Goal: Task Accomplishment & Management: Manage account settings

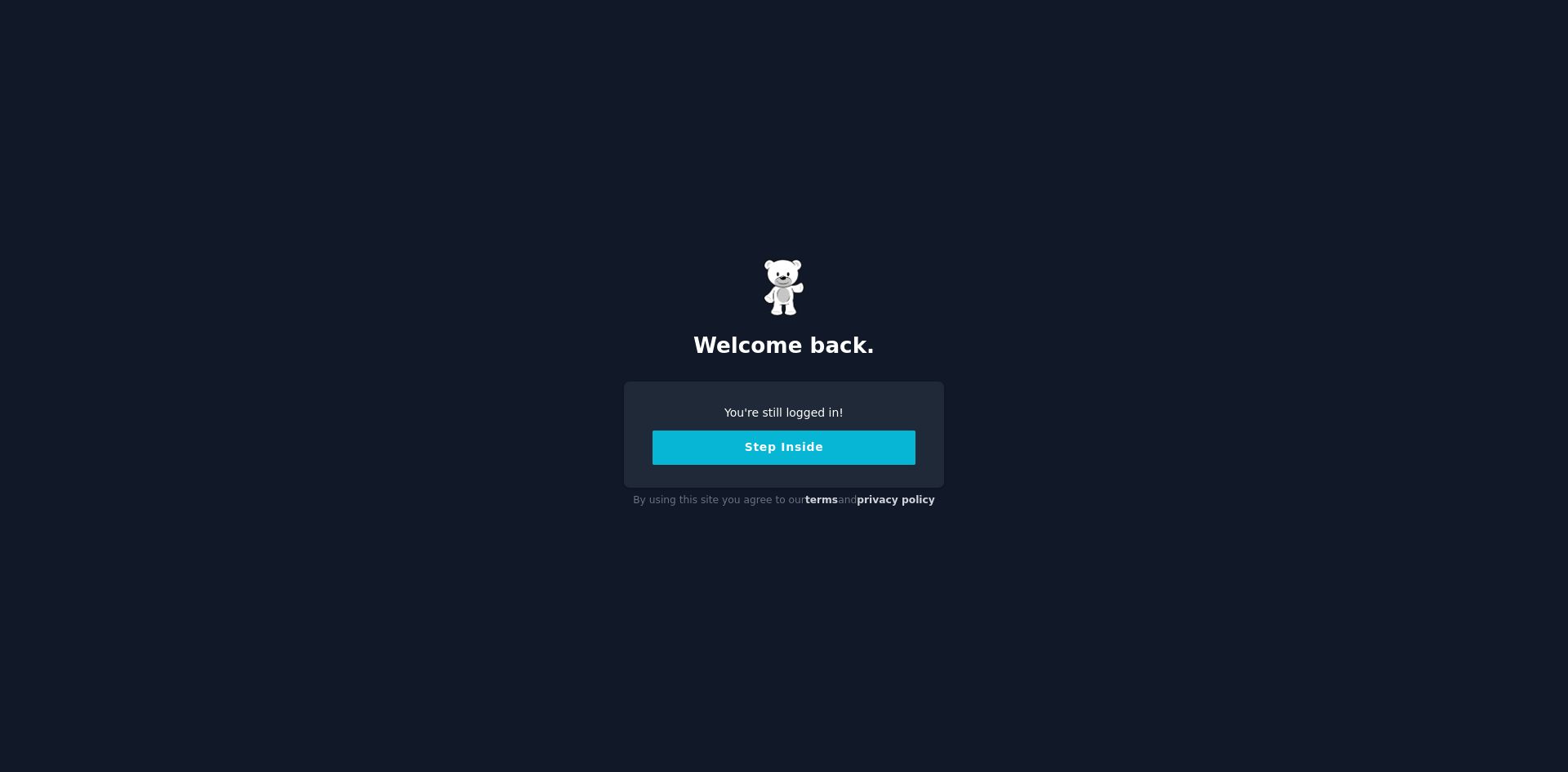
click at [763, 445] on button "Step Inside" at bounding box center [784, 448] width 263 height 35
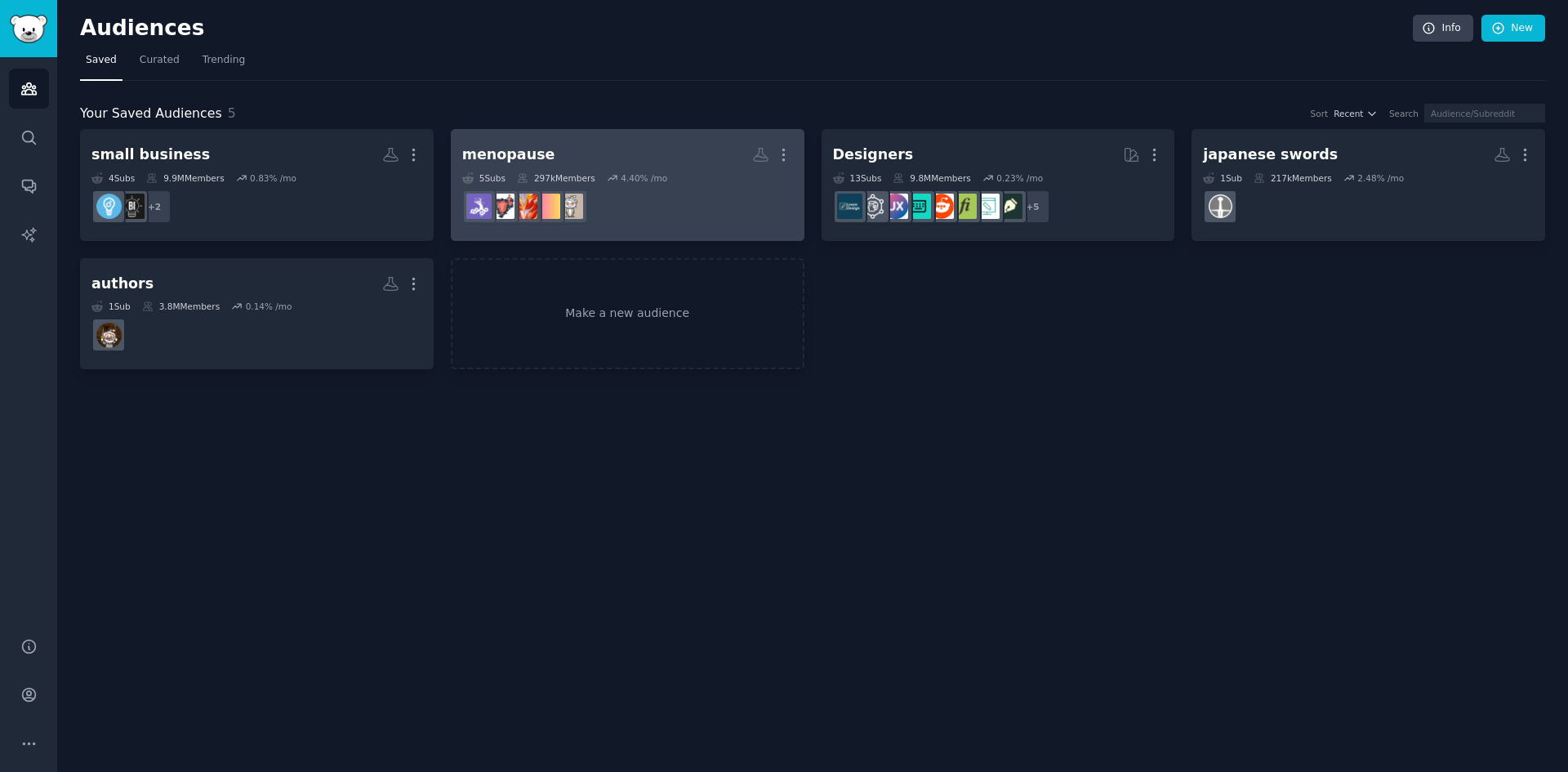
click at [665, 156] on h2 "menopause Custom Audience More" at bounding box center [627, 155] width 331 height 29
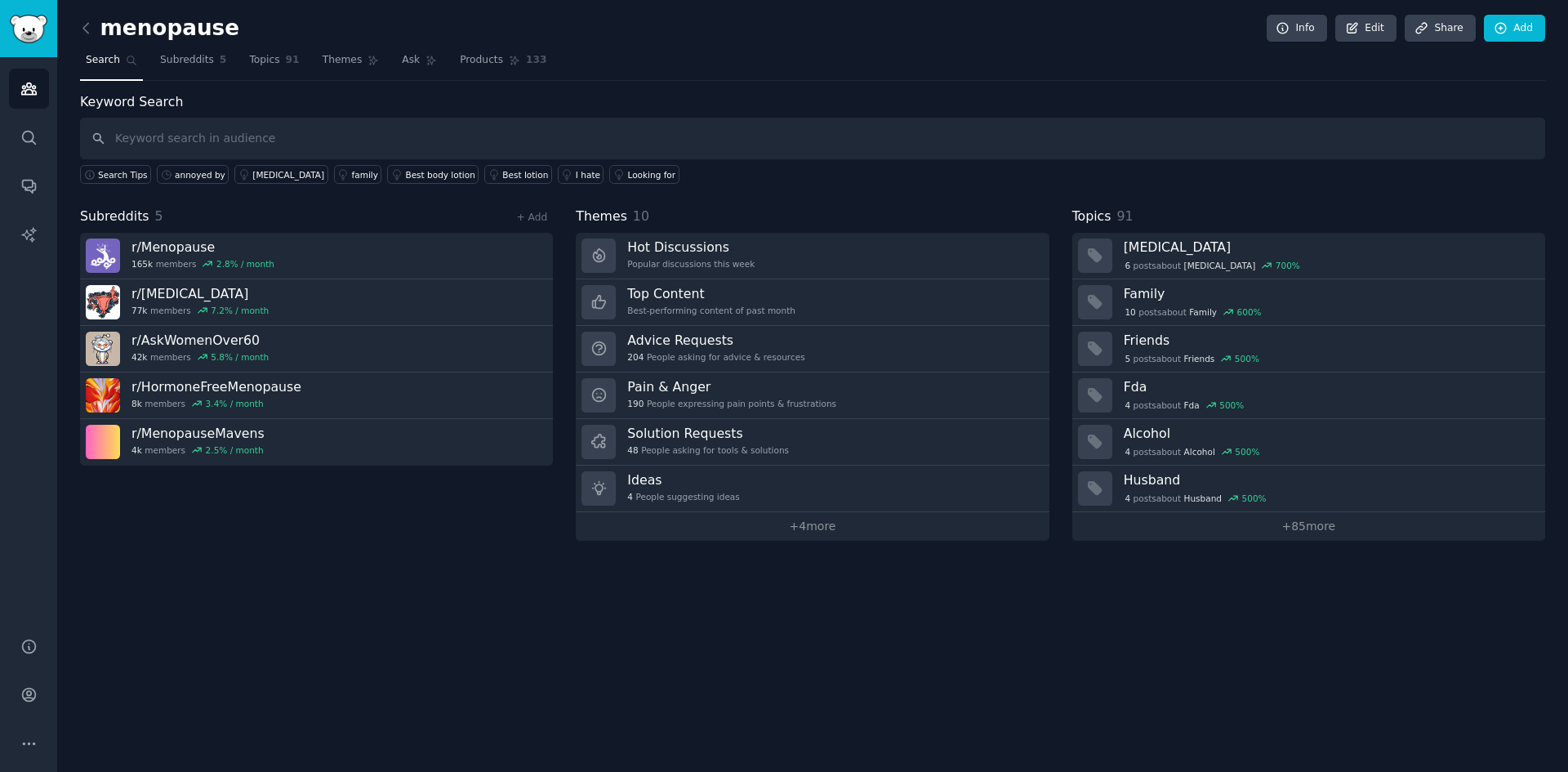
click at [204, 25] on h2 "menopause" at bounding box center [159, 28] width 159 height 26
drag, startPoint x: 212, startPoint y: 28, endPoint x: 191, endPoint y: 30, distance: 21.1
click at [191, 30] on h2 "menopause" at bounding box center [159, 28] width 159 height 26
click at [172, 108] on label "Keyword Search" at bounding box center [131, 102] width 103 height 15
click at [160, 135] on input "text" at bounding box center [812, 137] width 1465 height 41
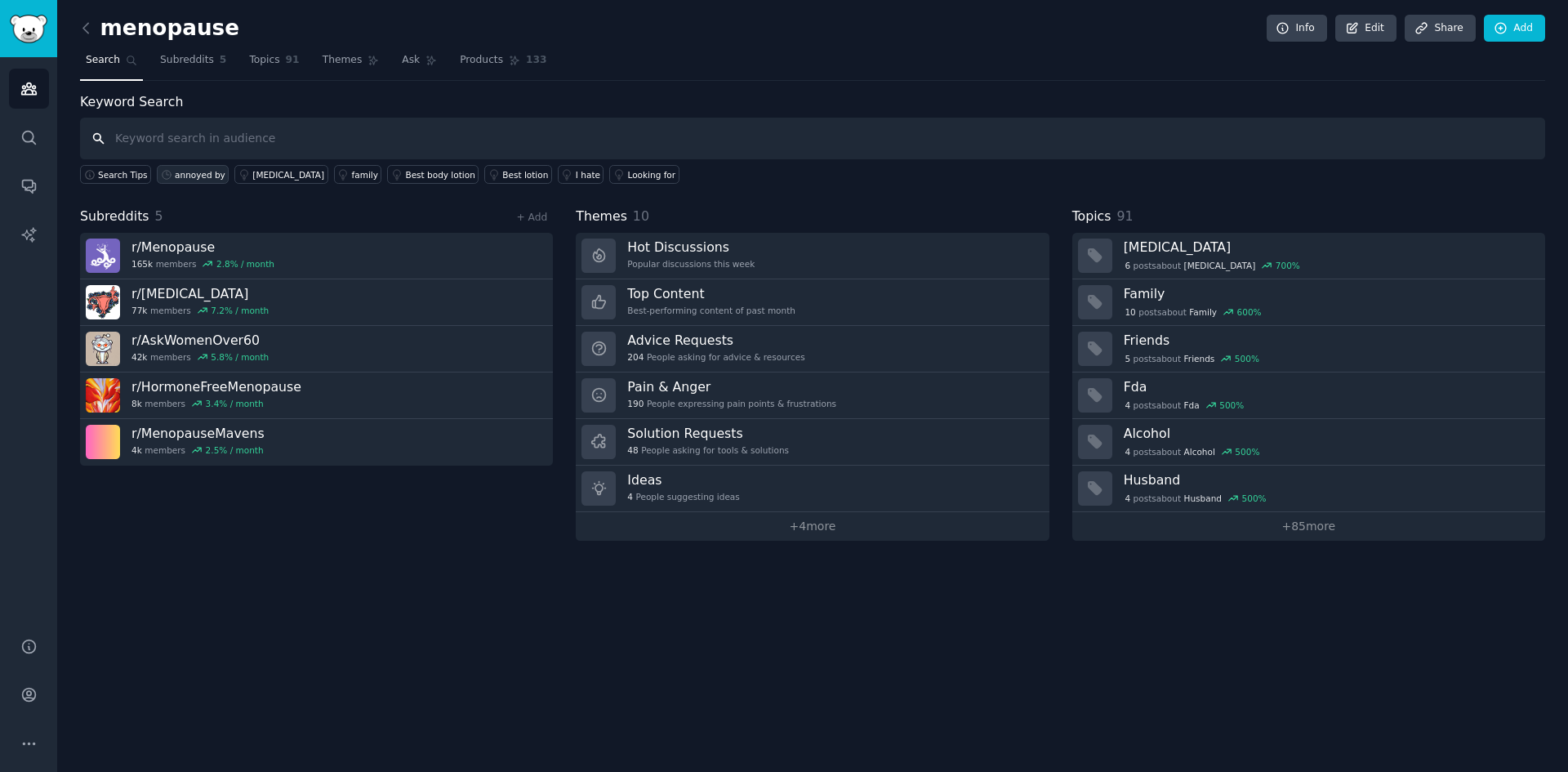
paste input "loneliness after 50"
type input "loneliness after 50"
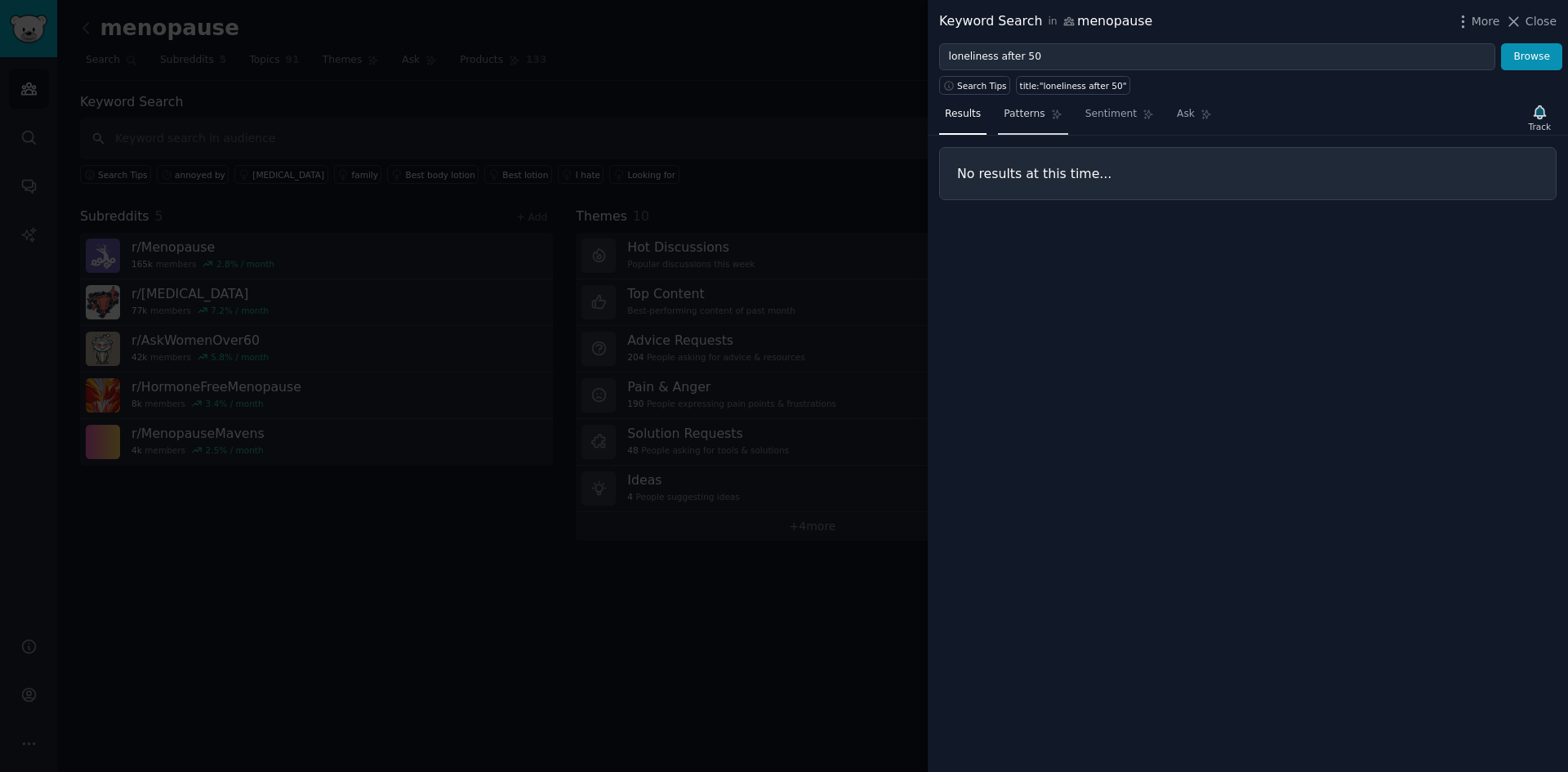
click at [1028, 108] on span "Patterns" at bounding box center [1023, 113] width 40 height 14
click at [1532, 63] on button "Browse" at bounding box center [1531, 57] width 61 height 28
click at [1492, 27] on span "More" at bounding box center [1485, 22] width 29 height 17
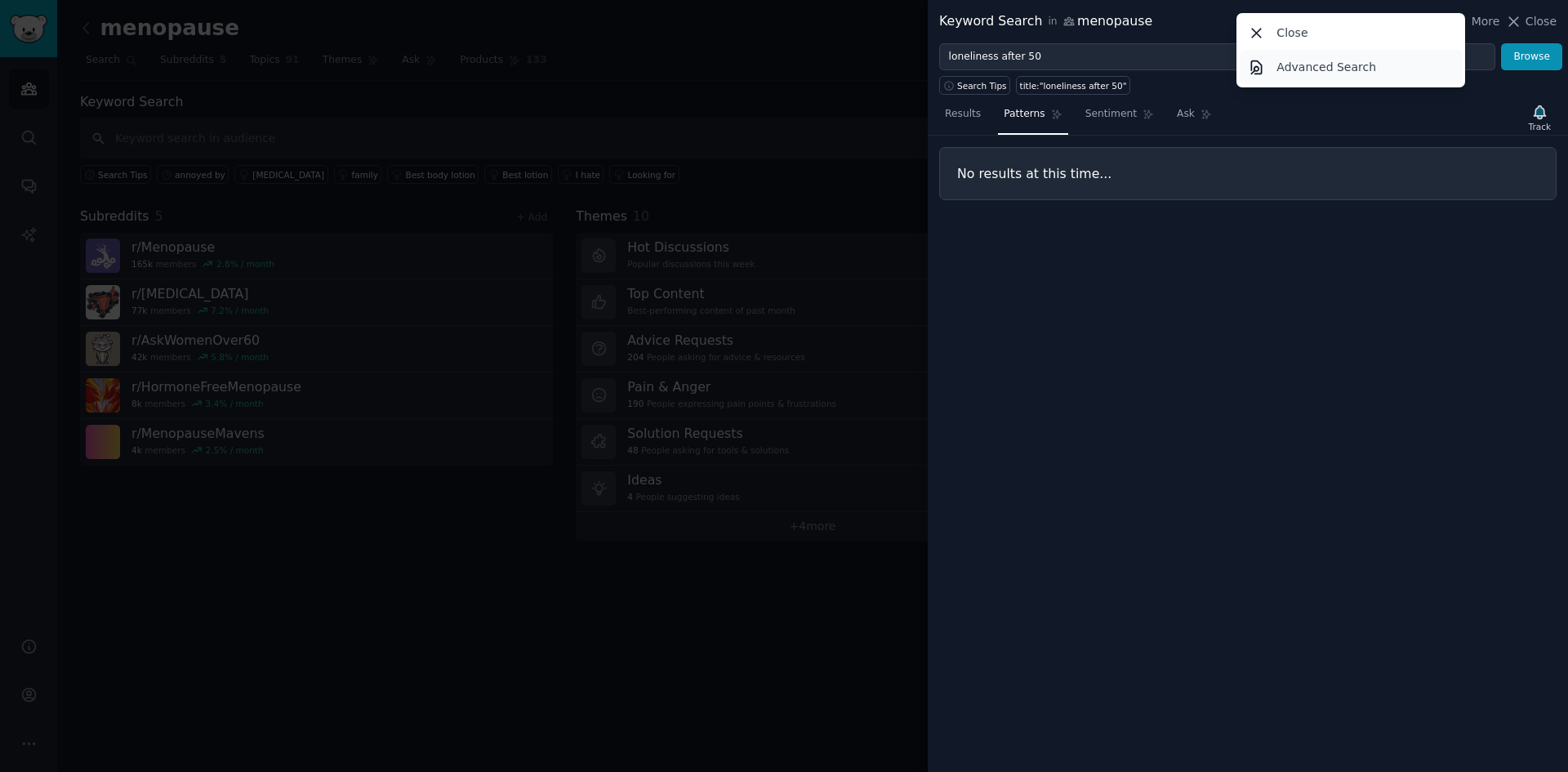
click at [1285, 62] on p "Advanced Search" at bounding box center [1326, 67] width 100 height 17
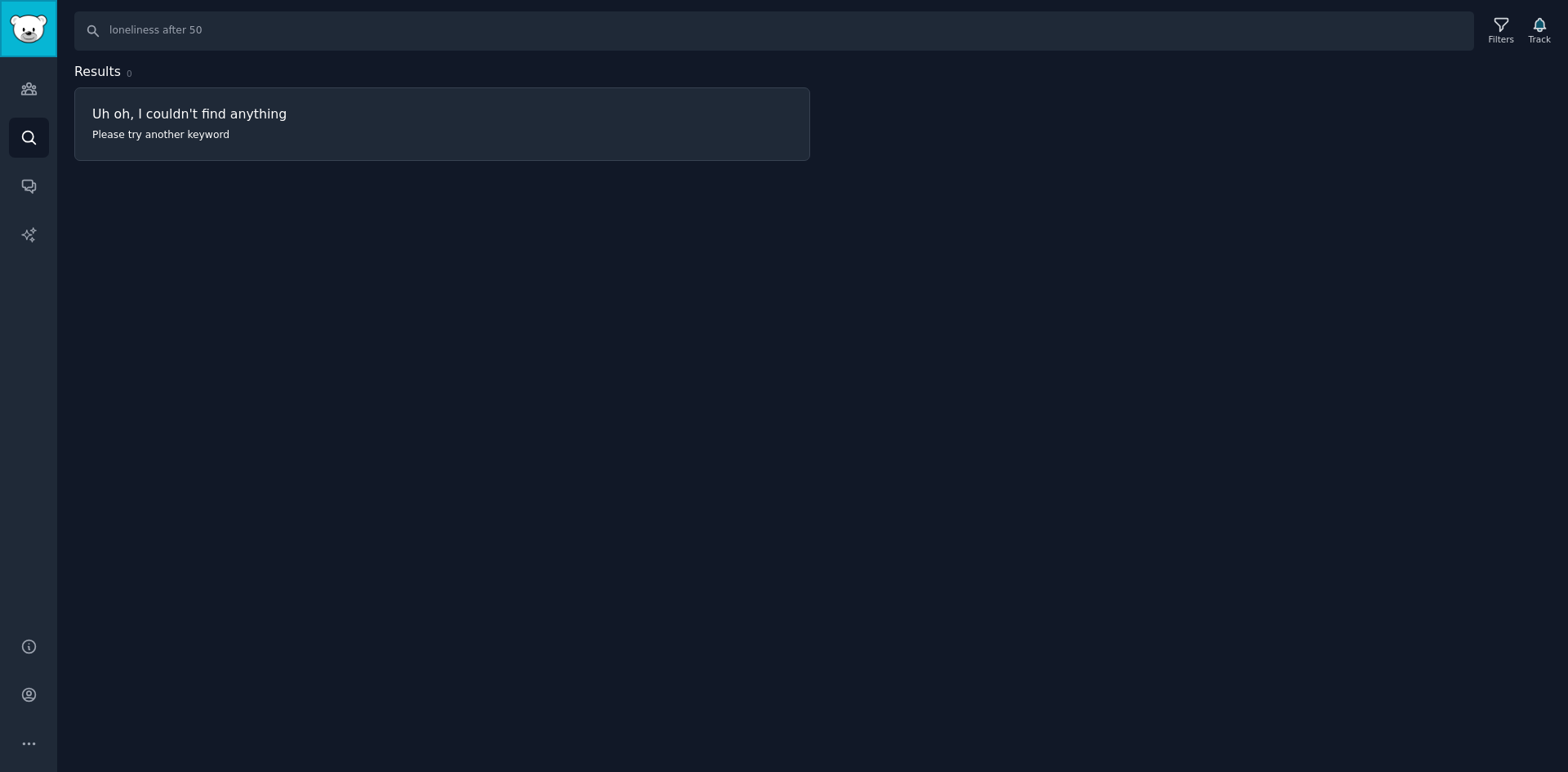
click at [30, 33] on img "Sidebar" at bounding box center [28, 29] width 37 height 29
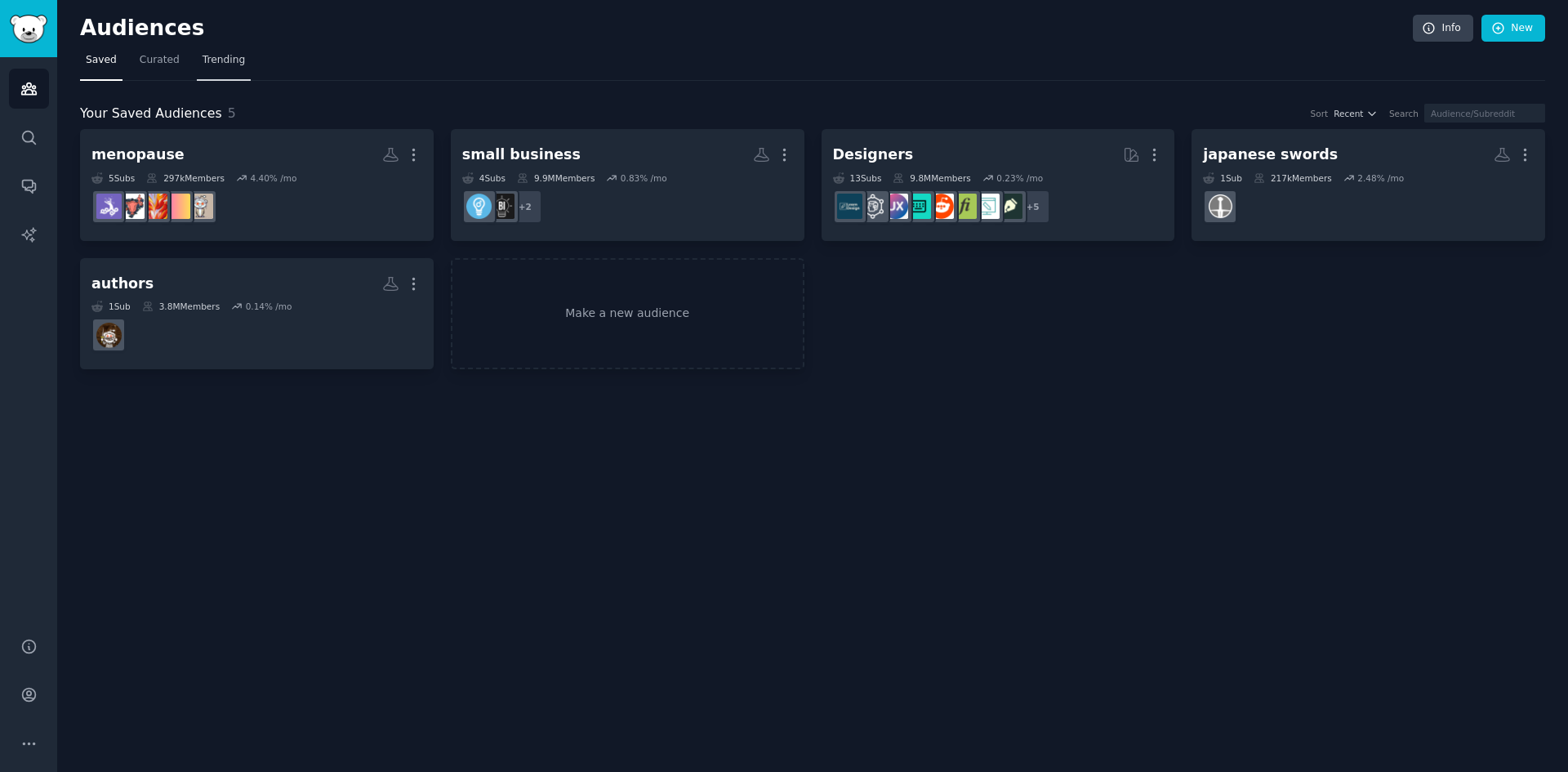
click at [213, 58] on span "Trending" at bounding box center [224, 60] width 42 height 14
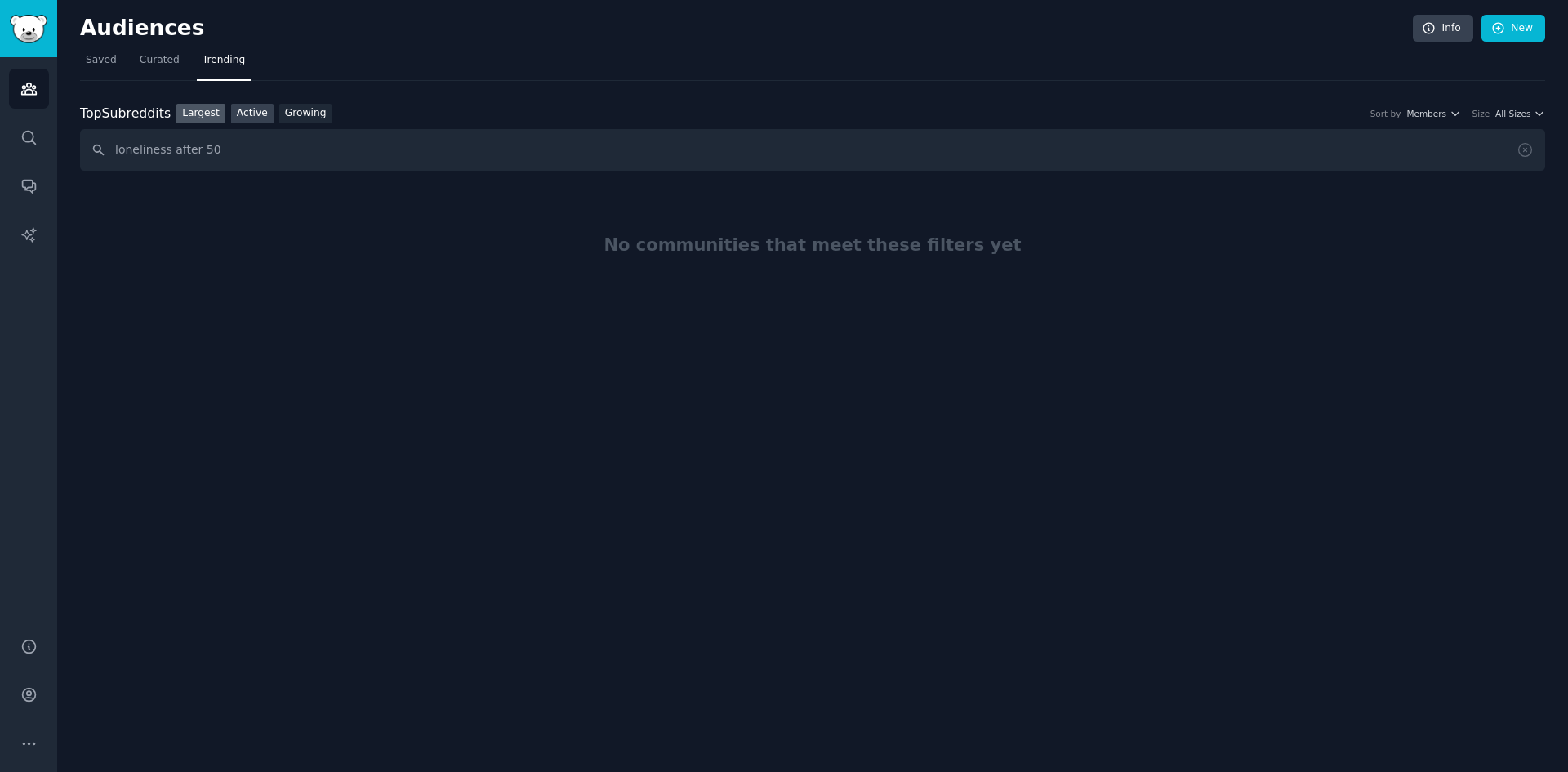
click at [246, 111] on link "Active" at bounding box center [253, 113] width 42 height 20
drag, startPoint x: 229, startPoint y: 157, endPoint x: 42, endPoint y: 157, distance: 187.0
click at [42, 157] on div "Advanced Search Audiences Search Conversations AI Reports Help Account More Aud…" at bounding box center [784, 386] width 1568 height 772
click at [197, 111] on link "Largest" at bounding box center [201, 113] width 49 height 20
paste input "how to make friends as an adult"
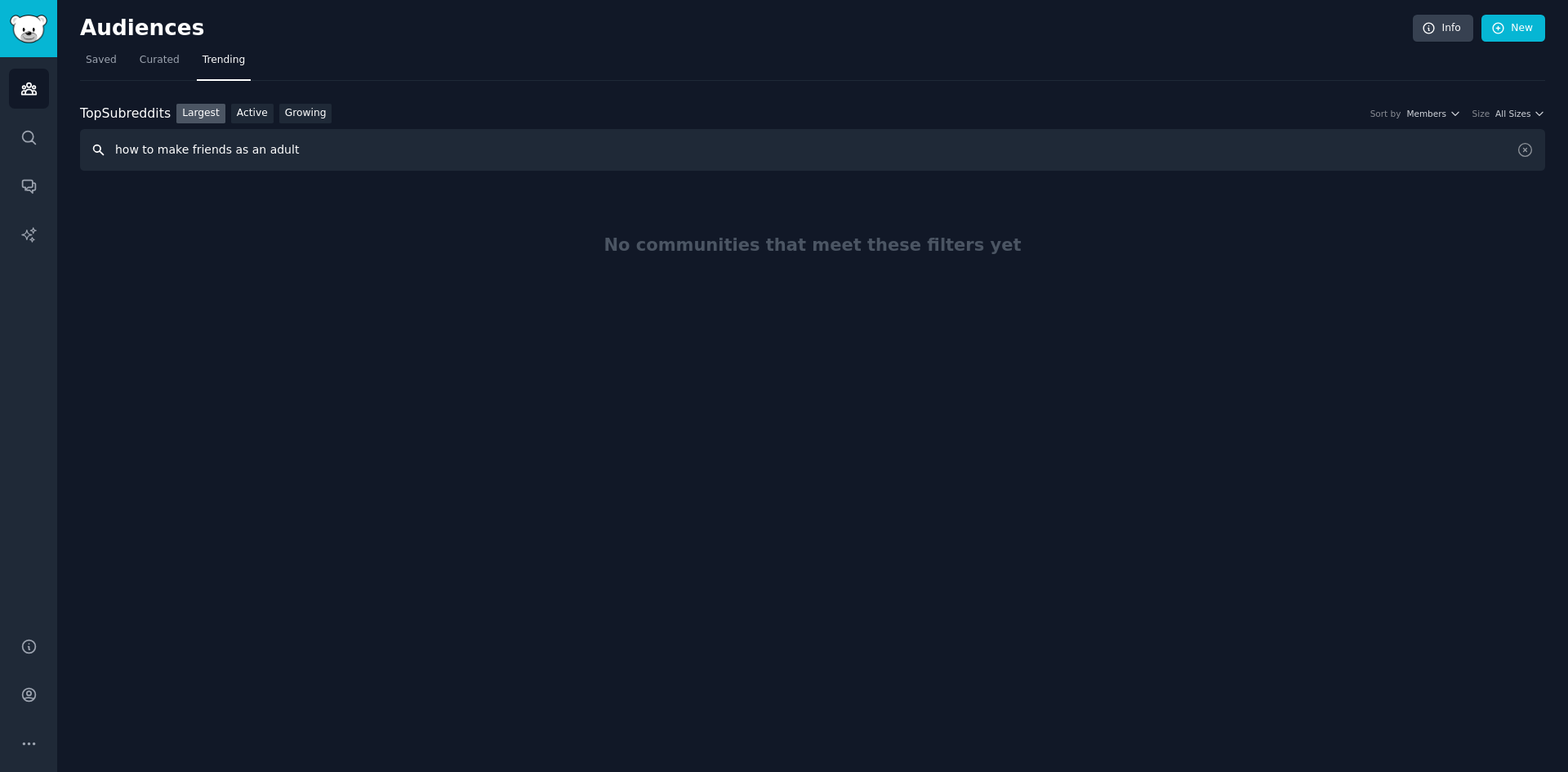
type input "how to make friends as an adult"
click at [1460, 113] on icon "button" at bounding box center [1455, 113] width 12 height 12
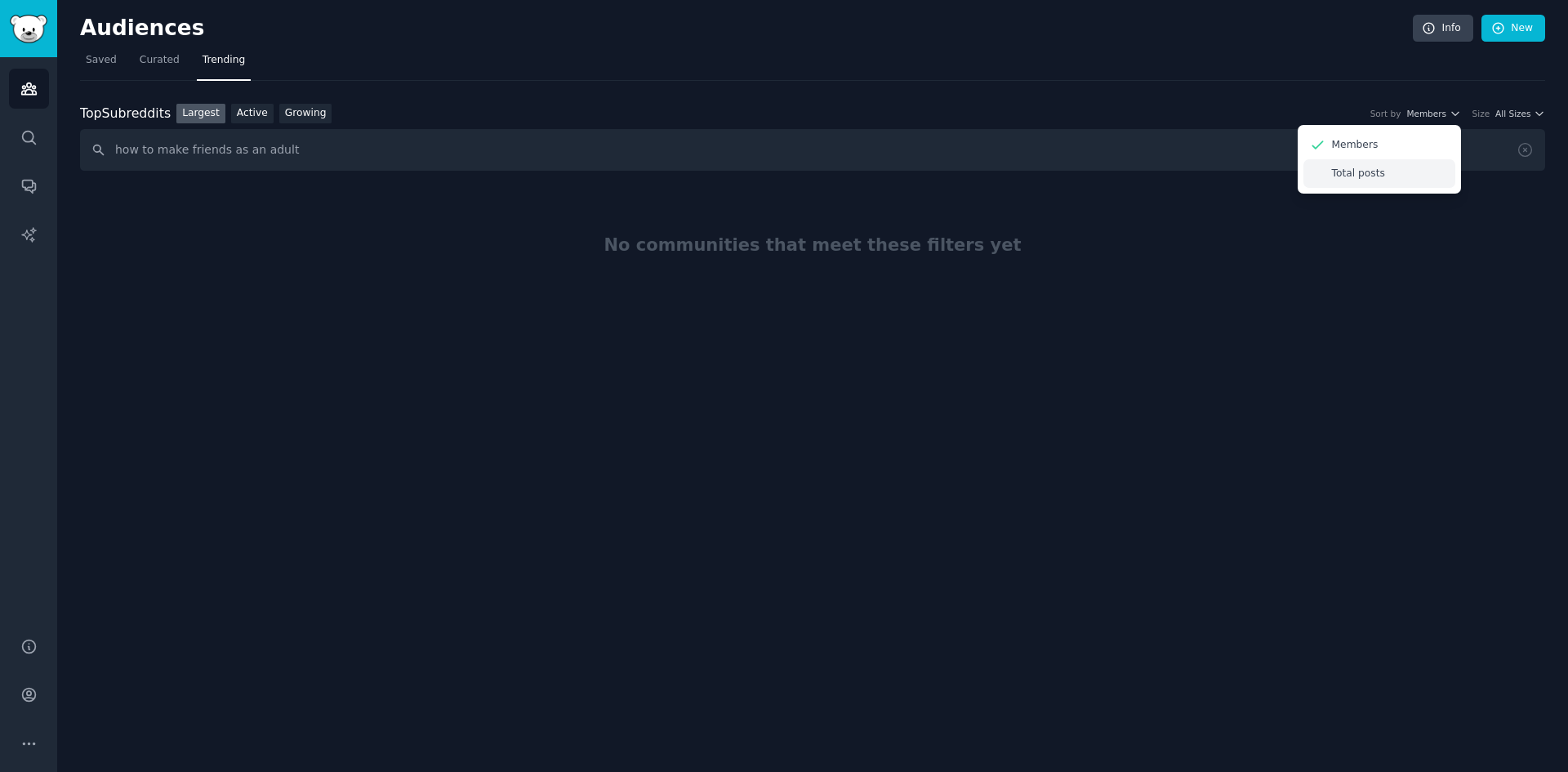
click at [1348, 174] on p "Total posts" at bounding box center [1358, 173] width 53 height 14
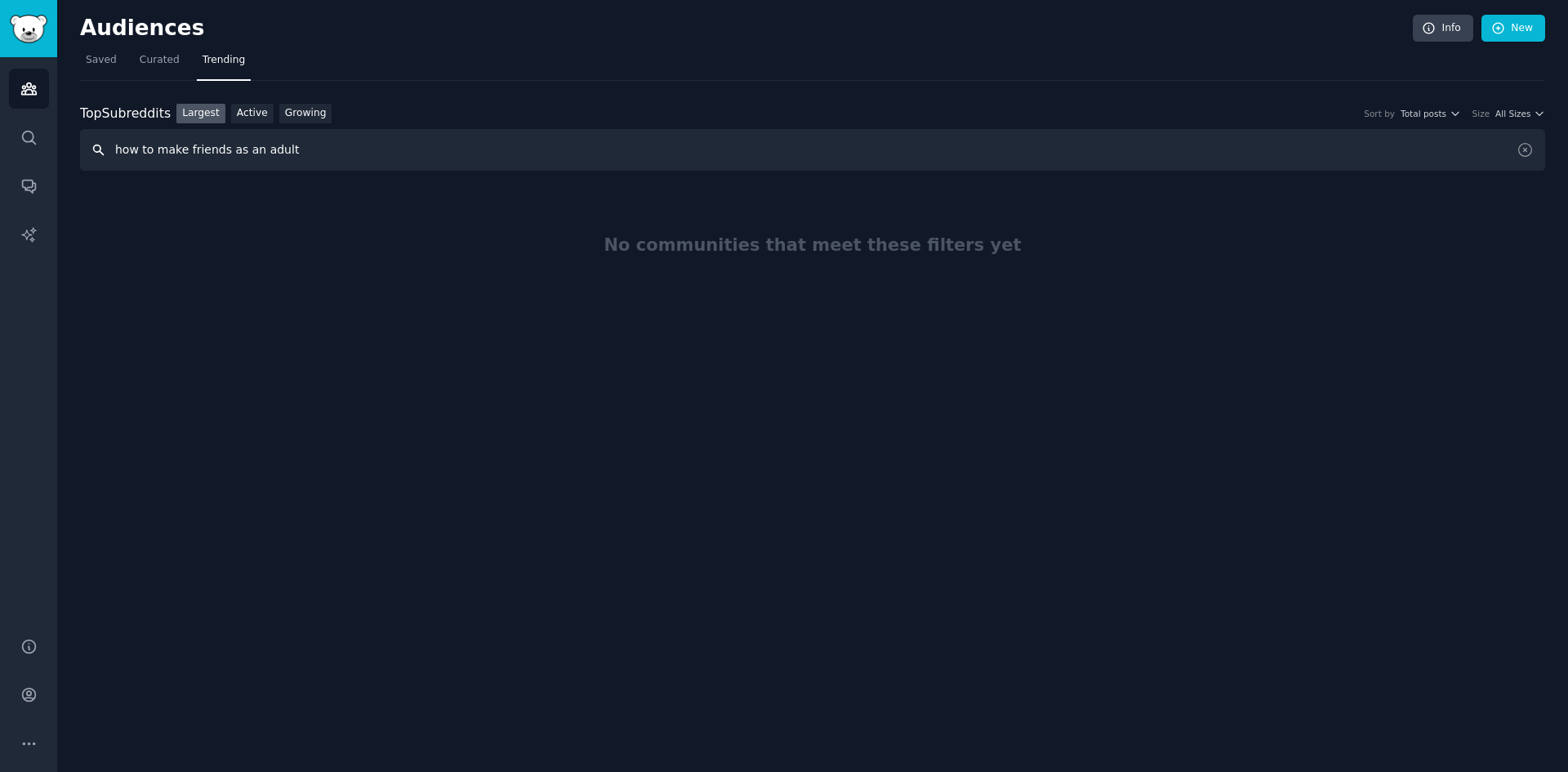
click at [115, 155] on input "how to make friends as an adult" at bounding box center [812, 149] width 1465 height 41
drag, startPoint x: 1525, startPoint y: 153, endPoint x: 1133, endPoint y: 138, distance: 392.3
click at [1525, 153] on icon at bounding box center [1525, 150] width 17 height 17
click at [136, 150] on input "text" at bounding box center [812, 149] width 1465 height 41
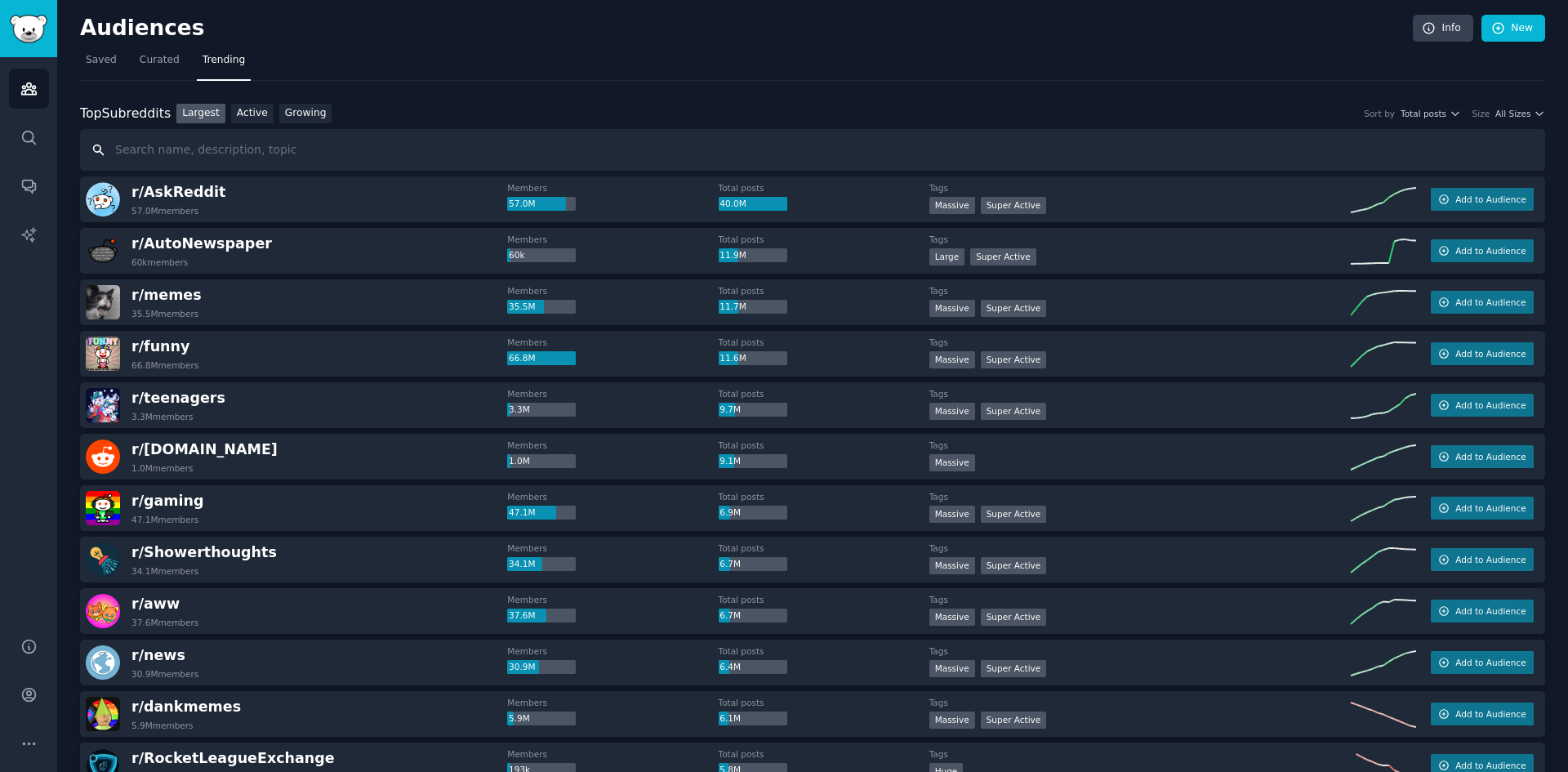
paste input "[MEDICAL_DATA]"
type input "[MEDICAL_DATA]"
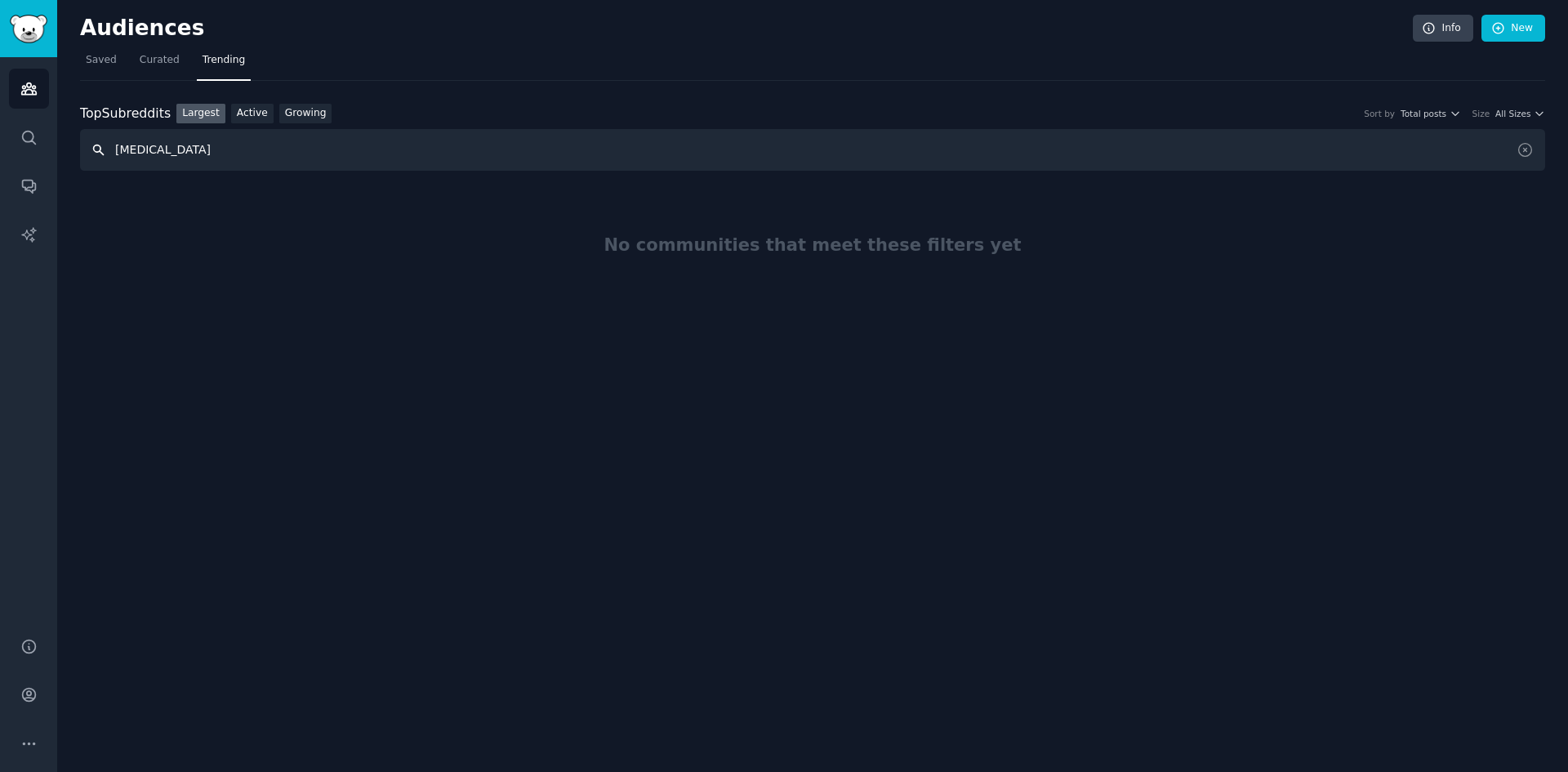
drag, startPoint x: 232, startPoint y: 149, endPoint x: 2, endPoint y: 136, distance: 230.4
click at [2, 136] on div "Advanced Search Audiences Search Conversations AI Reports Help Account More Aud…" at bounding box center [784, 386] width 1568 height 772
click at [208, 290] on div "No communities that meet these filters yet" at bounding box center [812, 245] width 1465 height 137
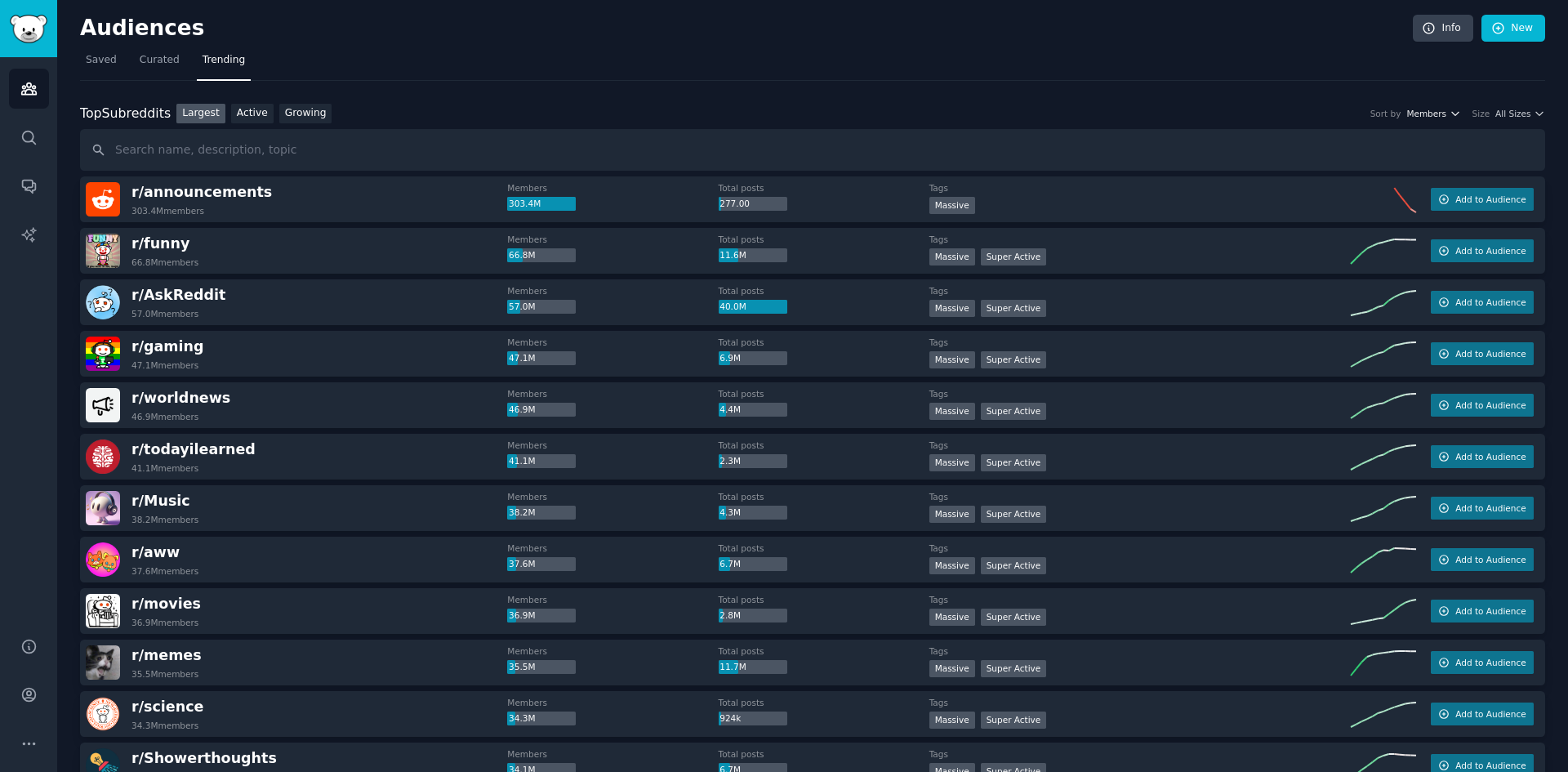
click at [1458, 112] on icon "button" at bounding box center [1455, 113] width 12 height 12
click at [1363, 170] on p "Total posts" at bounding box center [1358, 173] width 53 height 14
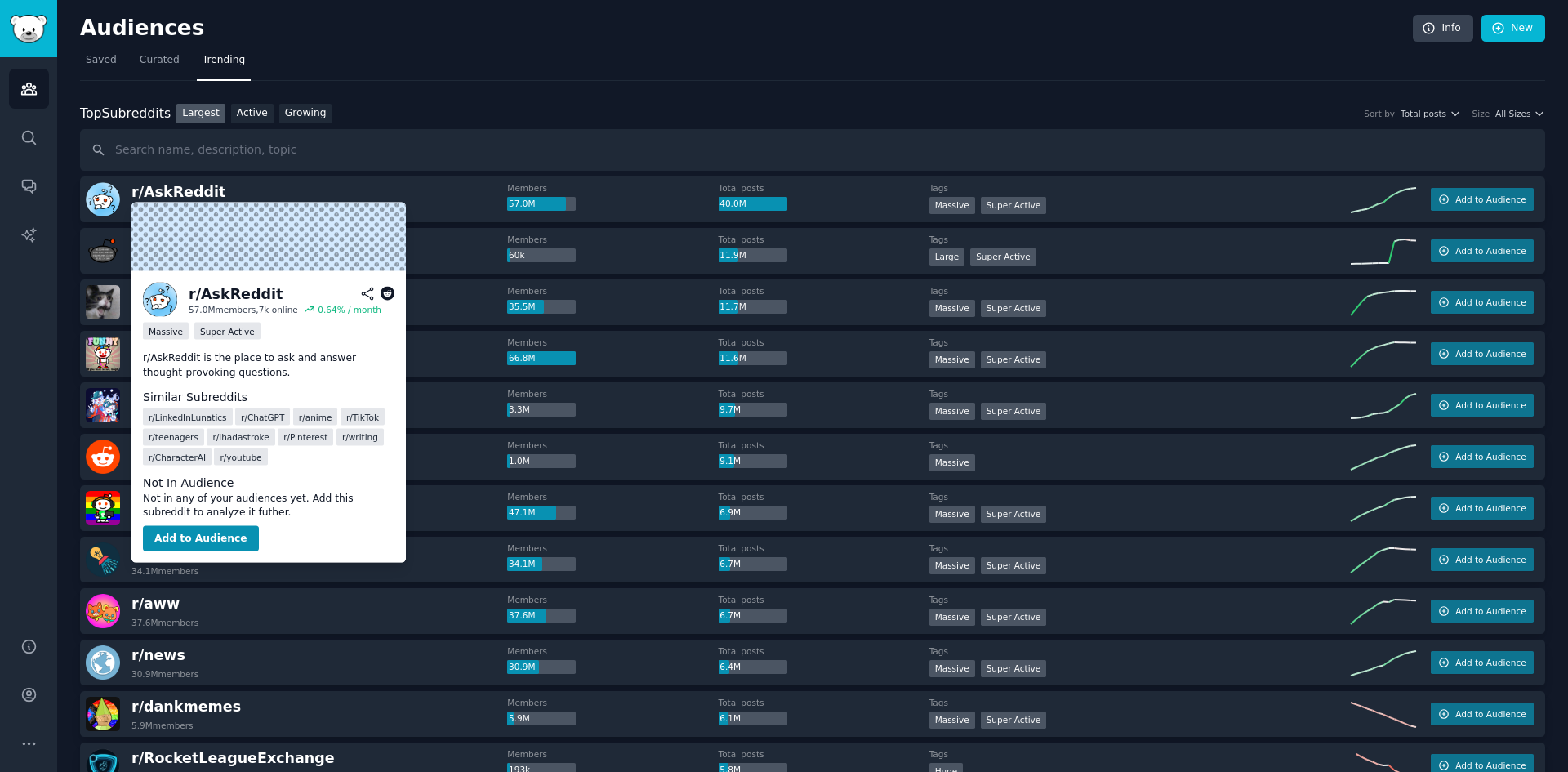
drag, startPoint x: 171, startPoint y: 199, endPoint x: 310, endPoint y: 177, distance: 140.7
click at [310, 177] on div "r/ AskReddit 57.0M members Members 57.0M Total posts 40.0M Tags Massive Super A…" at bounding box center [812, 200] width 1465 height 46
drag, startPoint x: 172, startPoint y: 185, endPoint x: 139, endPoint y: 220, distance: 48.1
click at [139, 220] on img at bounding box center [269, 237] width 275 height 68
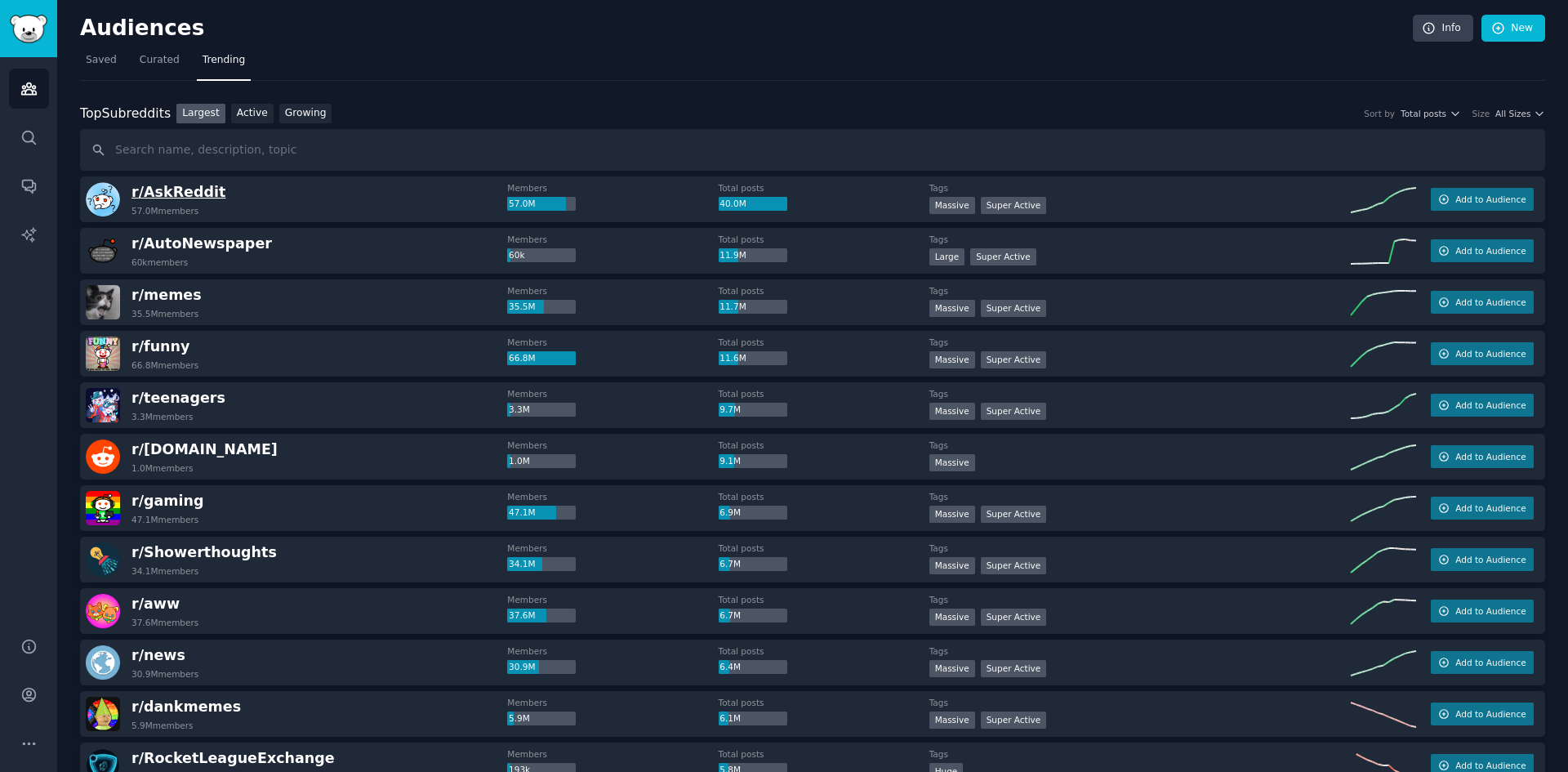
click at [192, 191] on span "r/ AskReddit" at bounding box center [179, 191] width 94 height 16
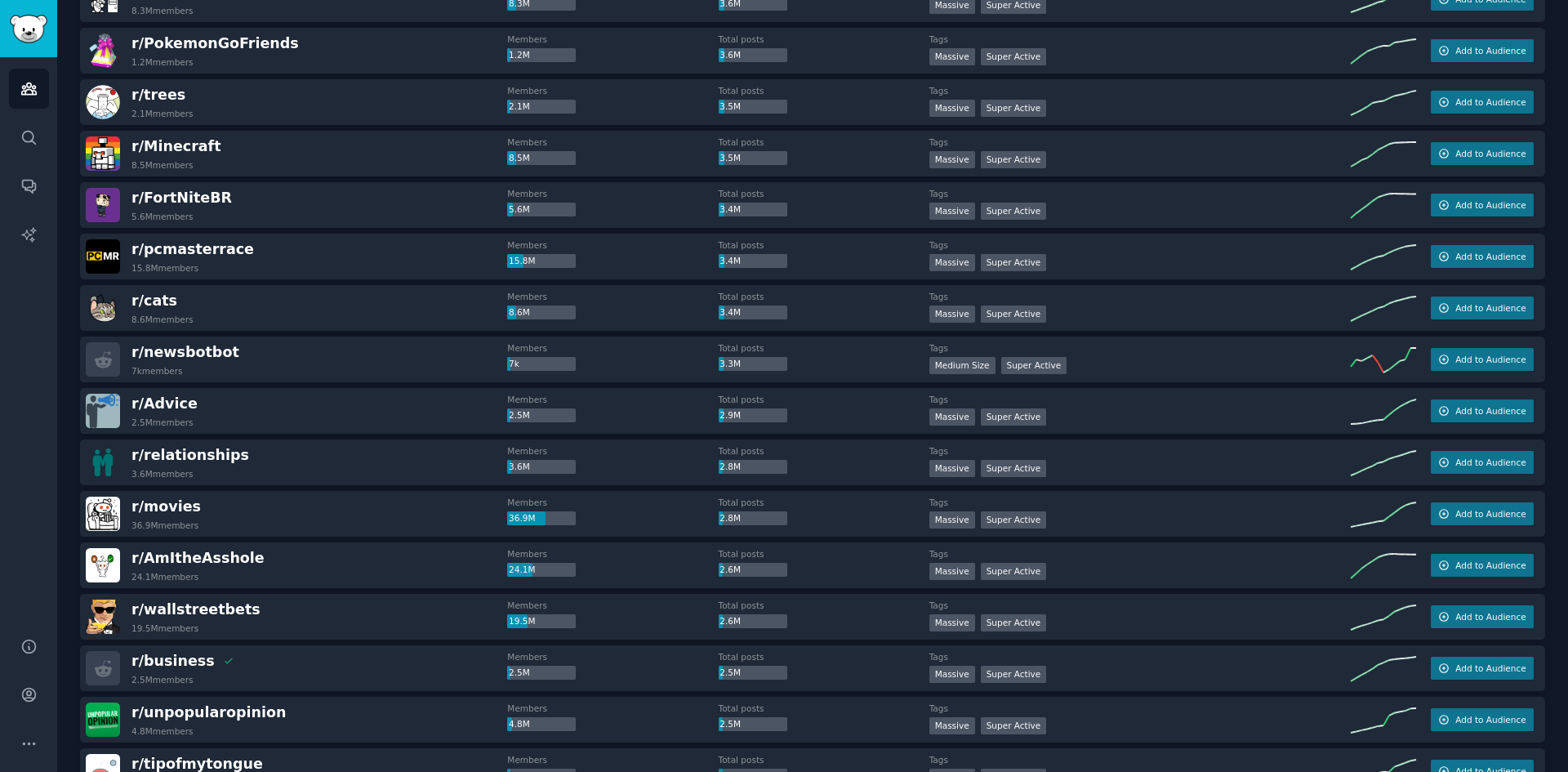
scroll to position [1471, 0]
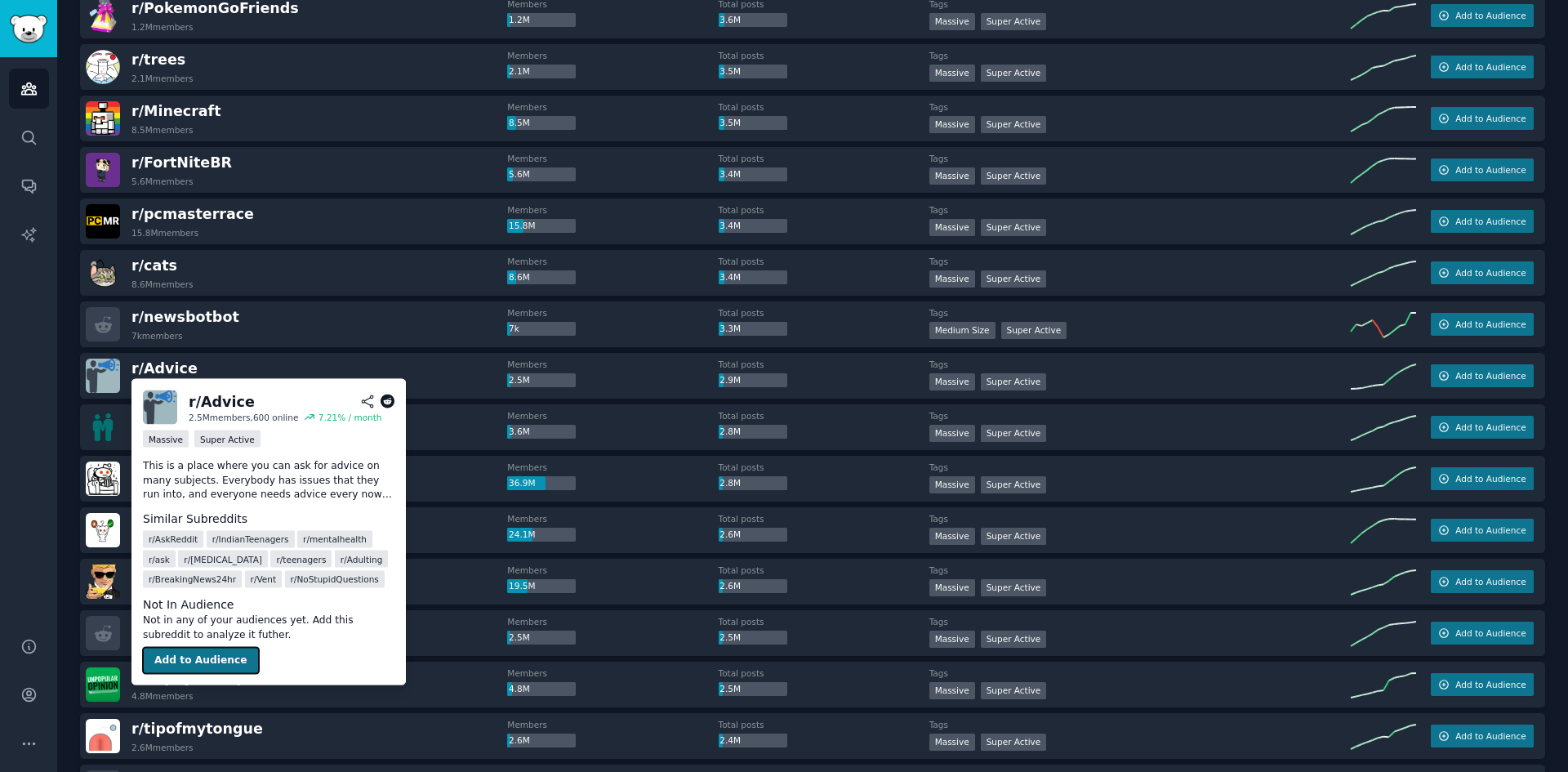
click at [177, 663] on button "Add to Audience" at bounding box center [201, 660] width 116 height 26
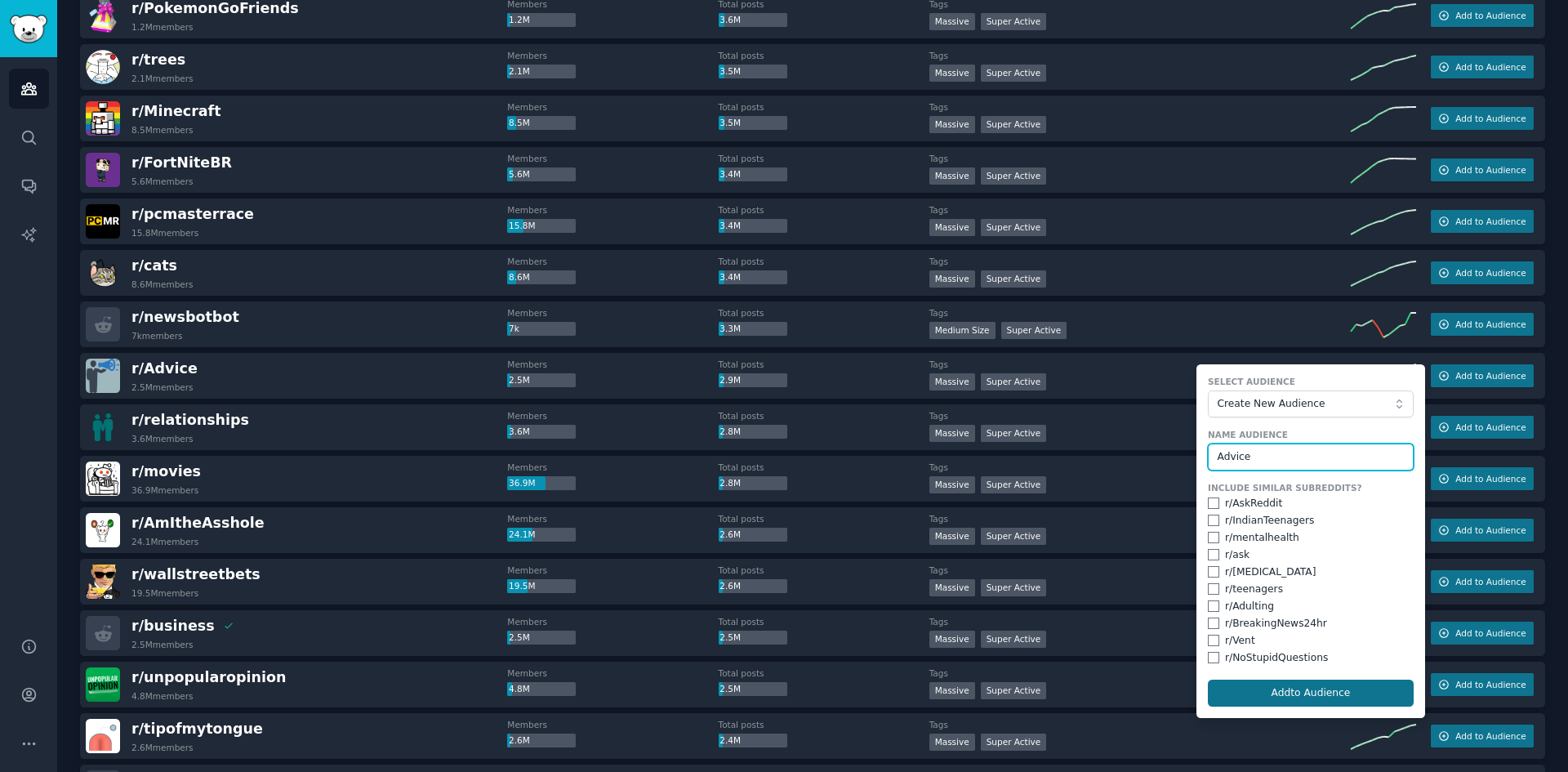
type input "Advice"
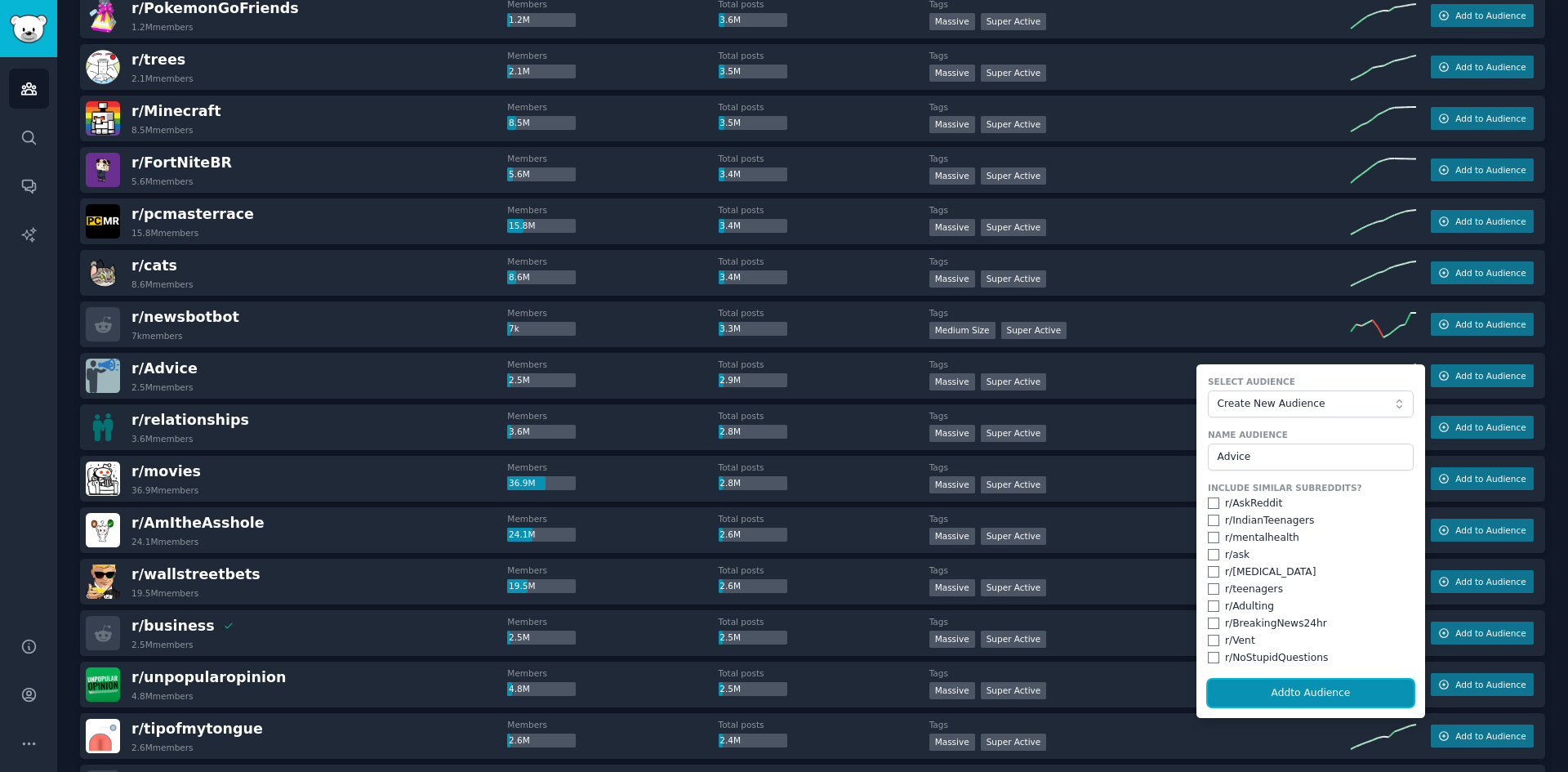
drag, startPoint x: 1330, startPoint y: 689, endPoint x: 1243, endPoint y: 666, distance: 90.0
click at [1330, 689] on button "Add to Audience" at bounding box center [1311, 693] width 206 height 28
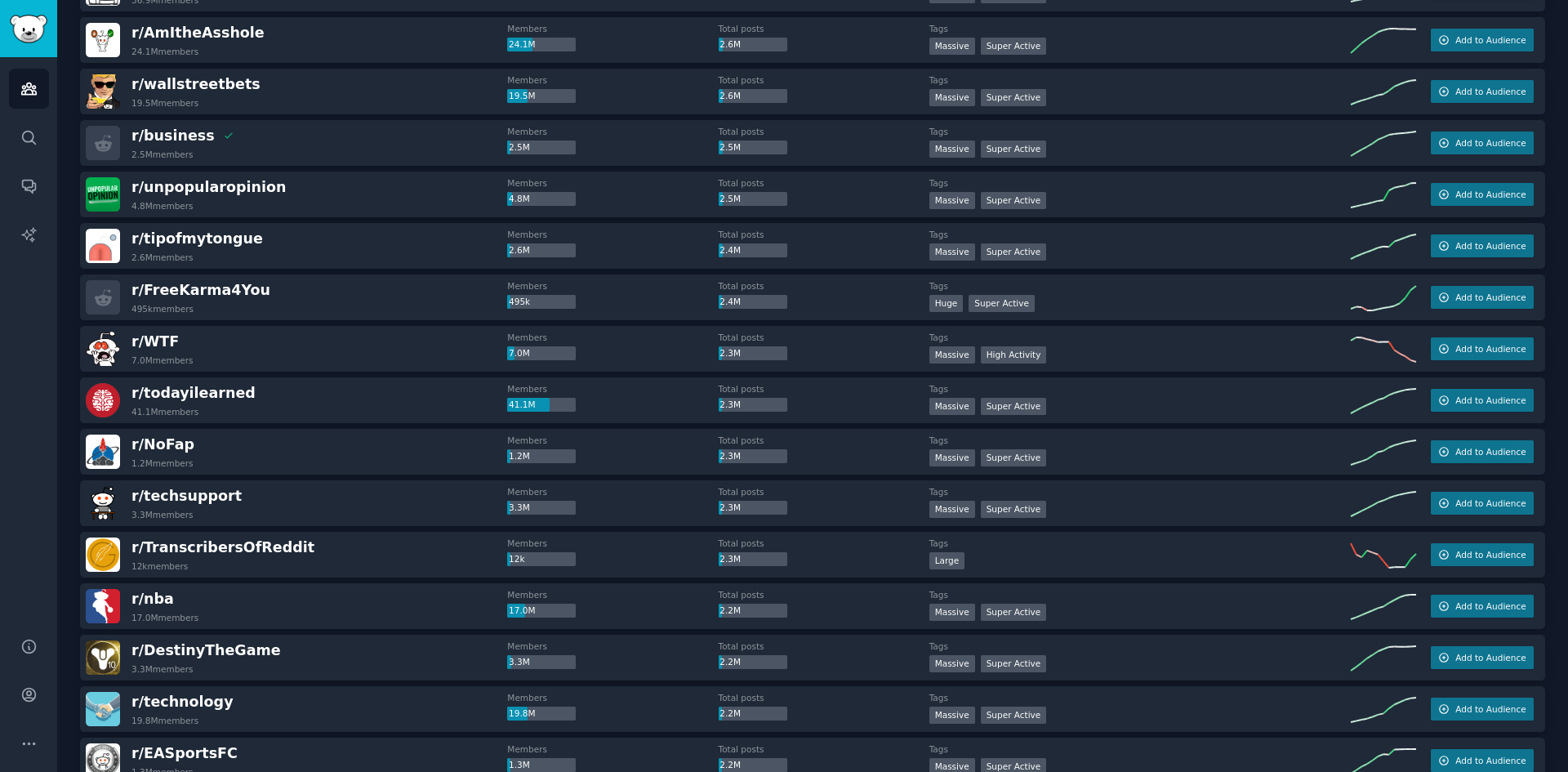
scroll to position [2084, 0]
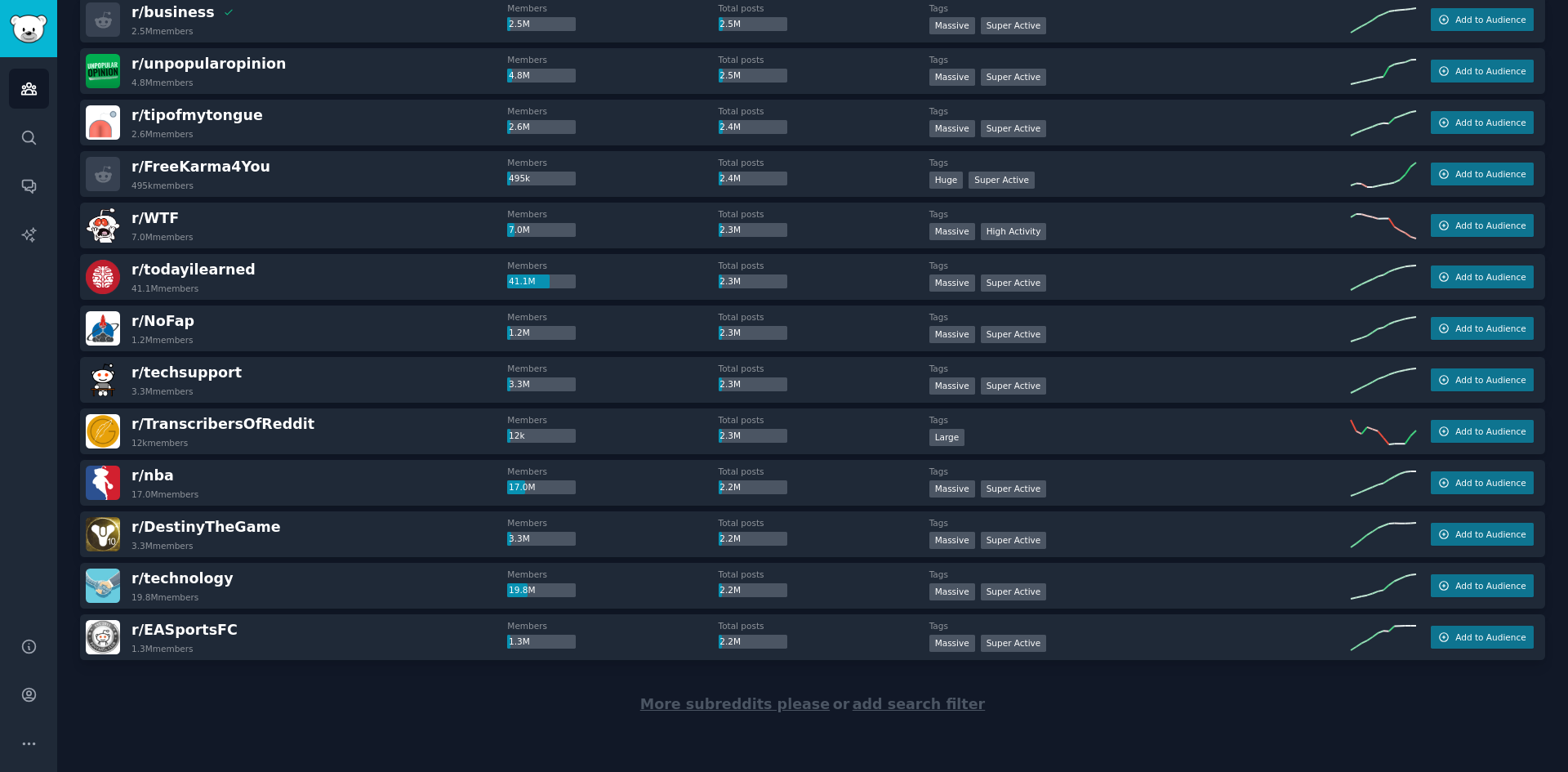
click at [911, 705] on span "add search filter" at bounding box center [919, 704] width 133 height 16
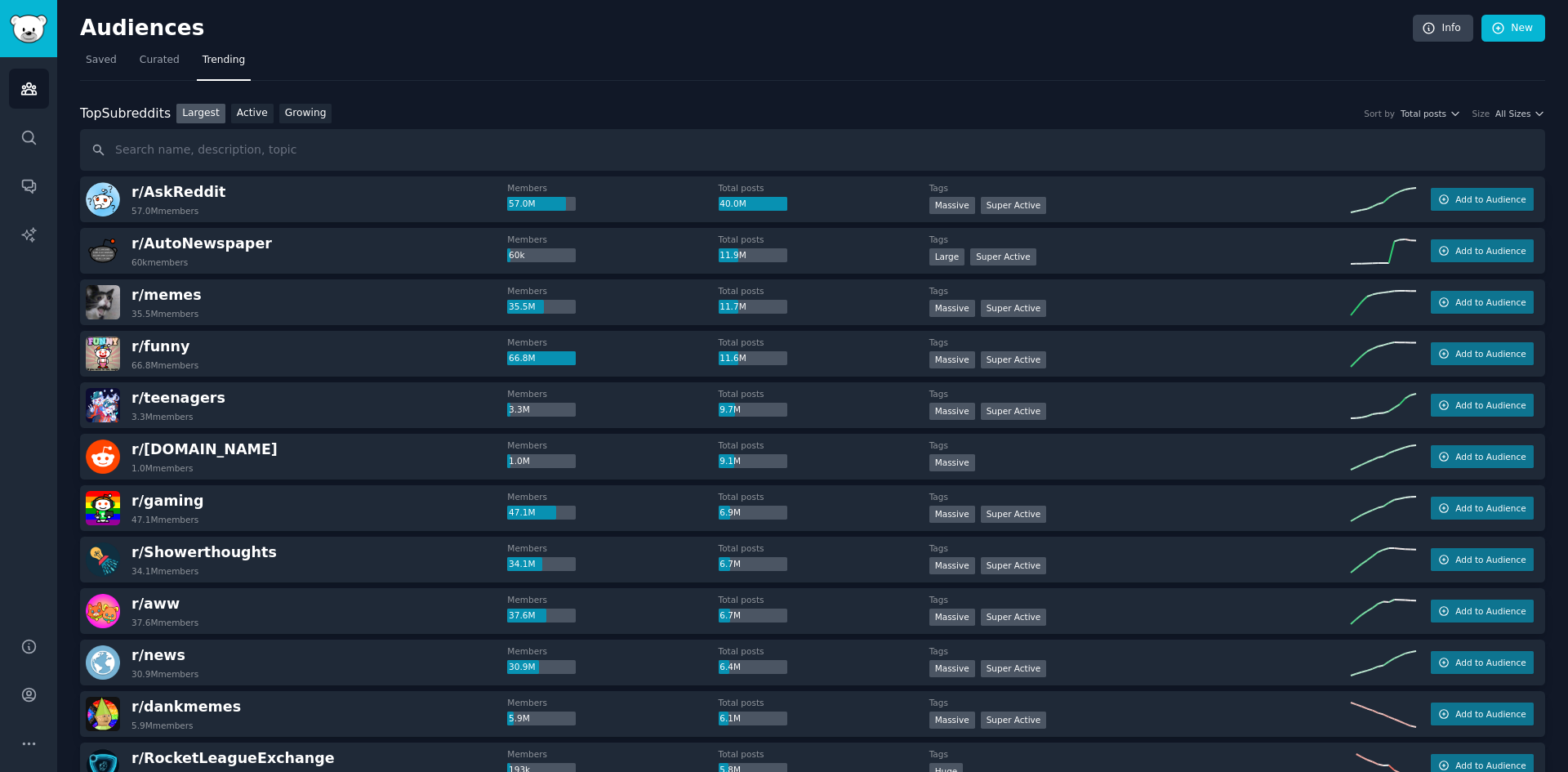
drag, startPoint x: 245, startPoint y: 112, endPoint x: 217, endPoint y: 117, distance: 28.4
click at [245, 112] on link "Active" at bounding box center [253, 113] width 42 height 20
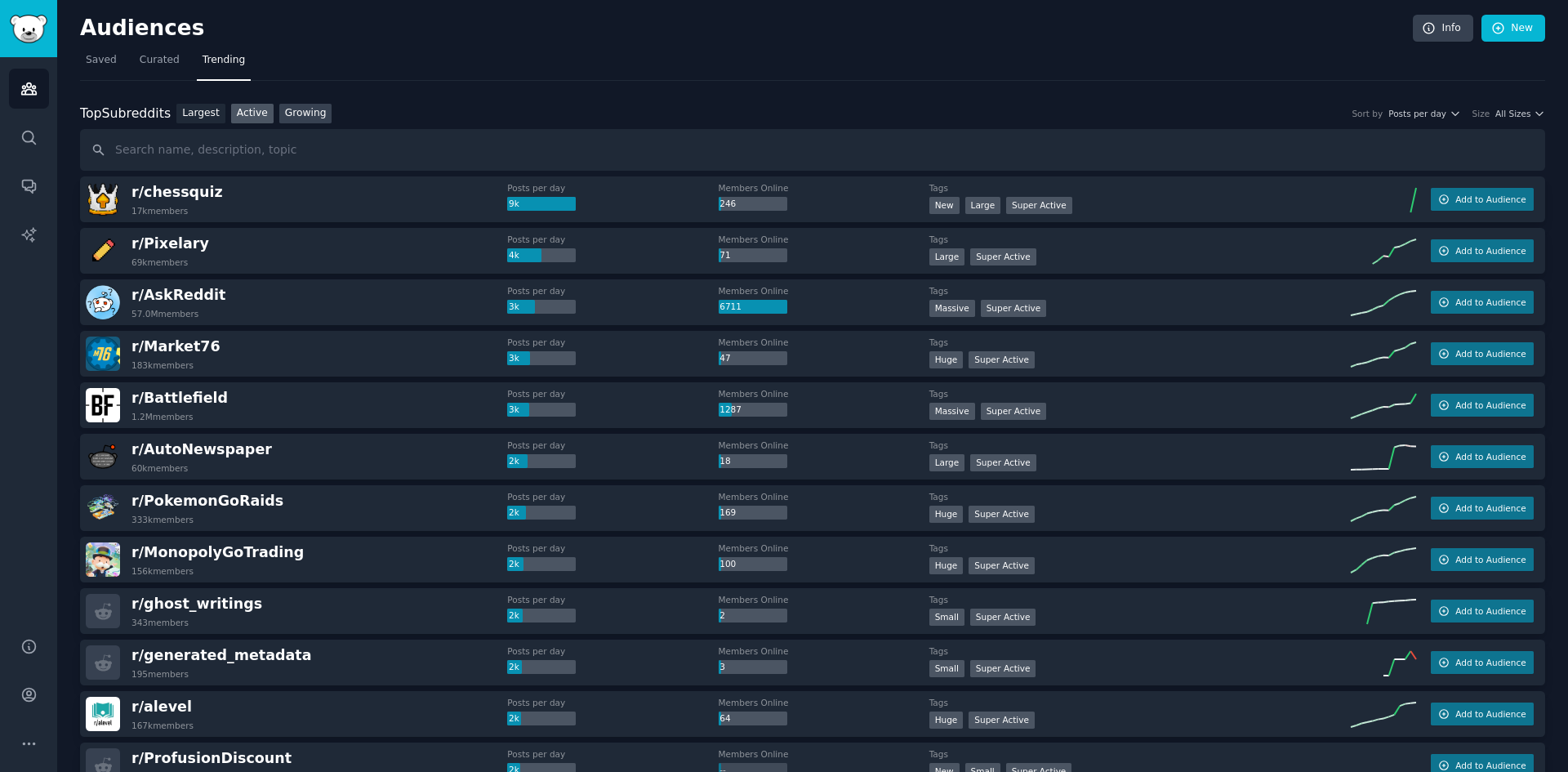
click at [300, 112] on link "Growing" at bounding box center [306, 113] width 53 height 20
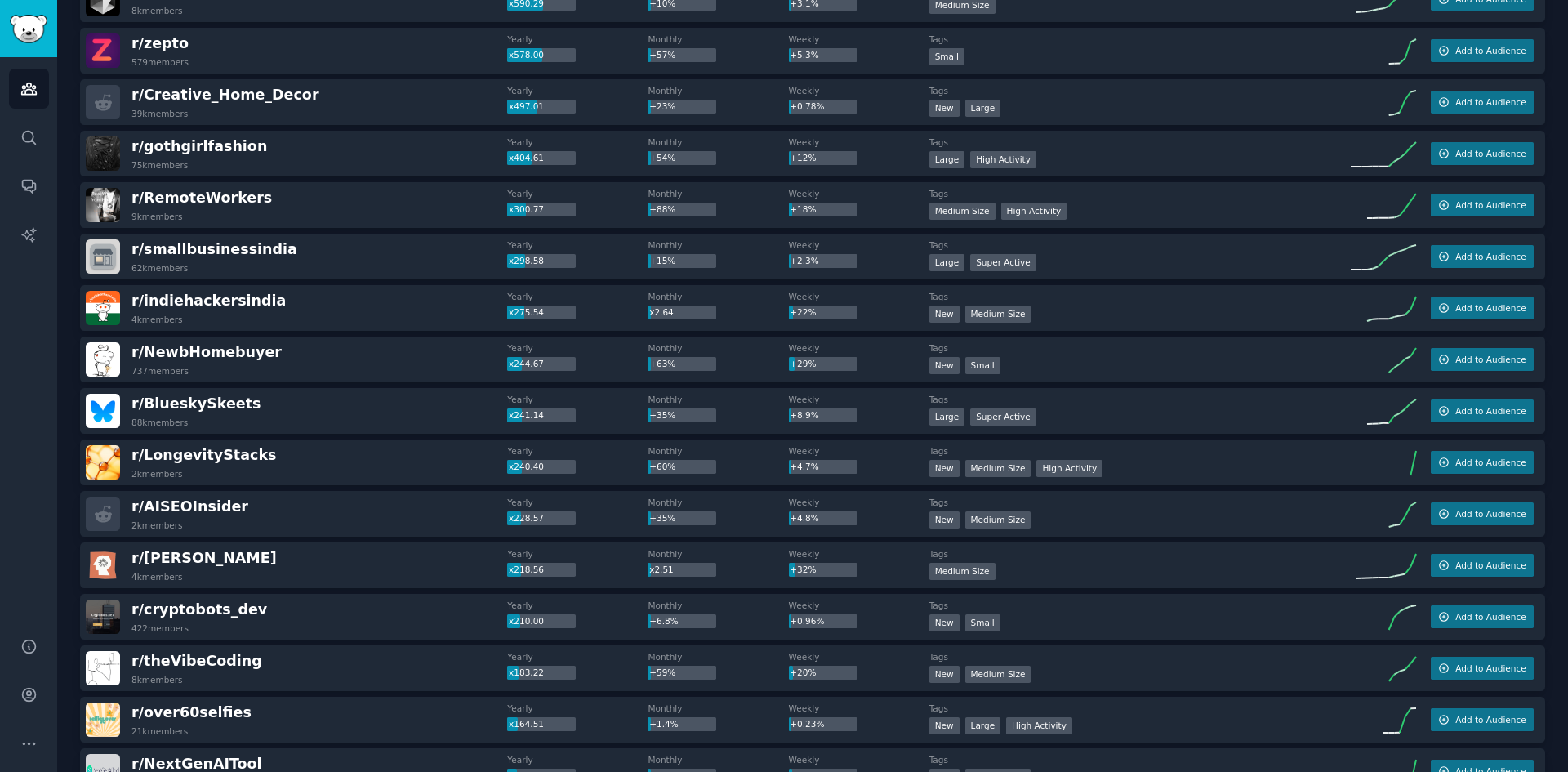
scroll to position [654, 0]
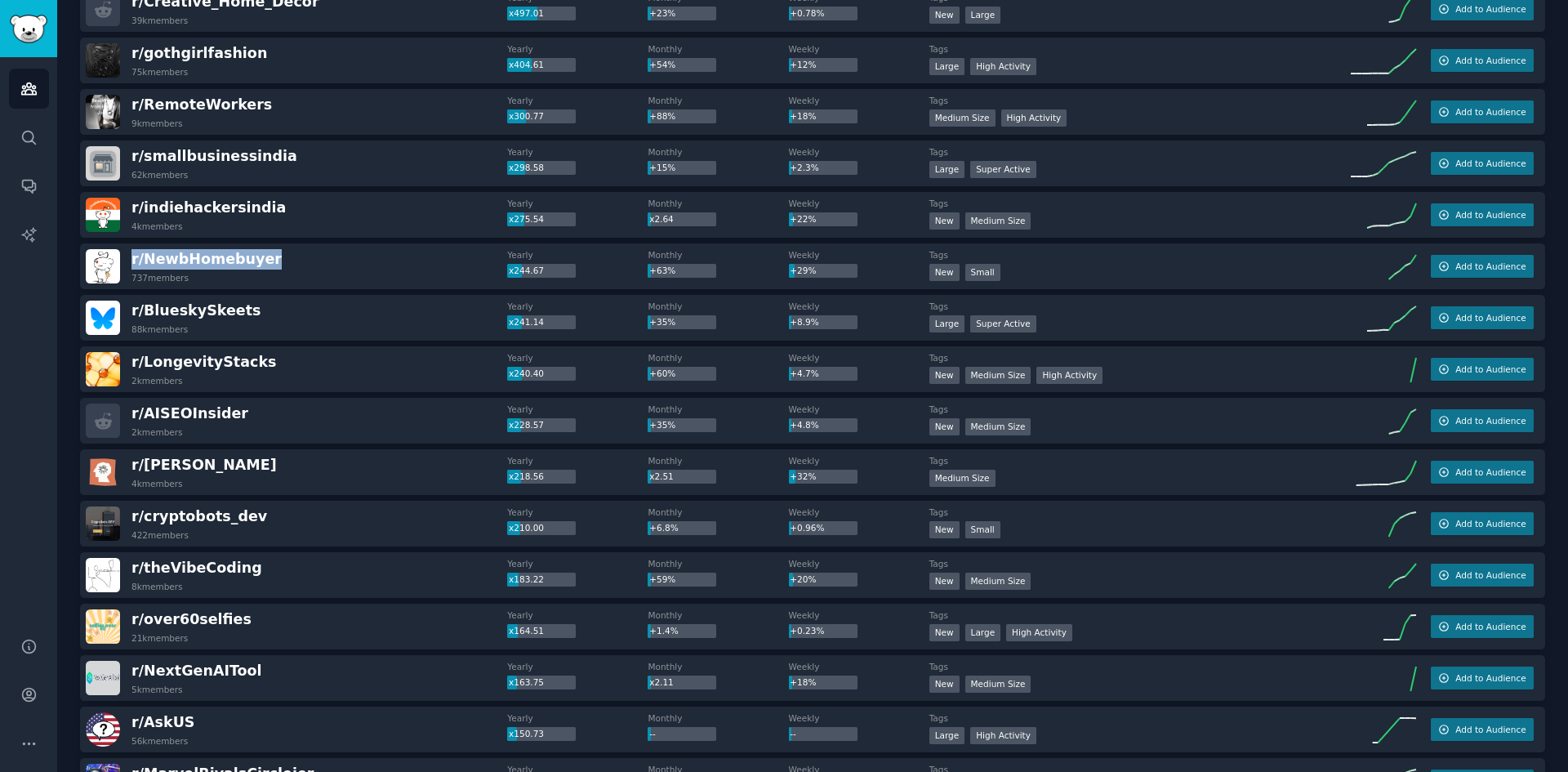
drag, startPoint x: 134, startPoint y: 248, endPoint x: 294, endPoint y: 262, distance: 160.6
click at [294, 262] on div "r/ NewbHomebuyer 737 members Yearly x244.67 Monthly +63% Weekly +29% Tags New S…" at bounding box center [812, 266] width 1465 height 46
copy span "r/ NewbHomebuyer"
